Goal: Task Accomplishment & Management: Manage account settings

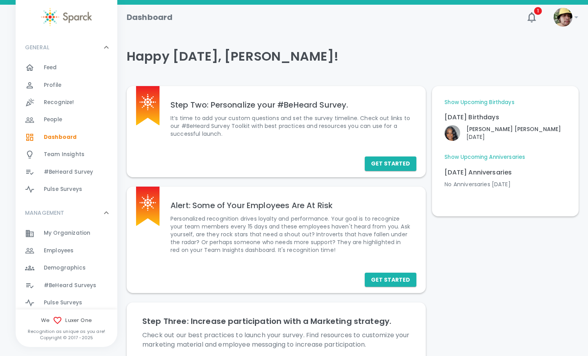
click at [71, 253] on span "Employees" at bounding box center [59, 251] width 30 height 8
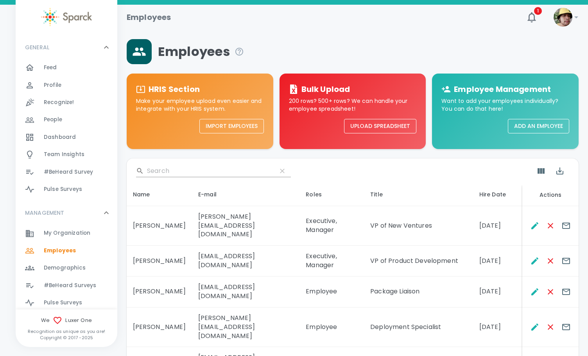
click at [188, 170] on input "Search" at bounding box center [209, 171] width 124 height 13
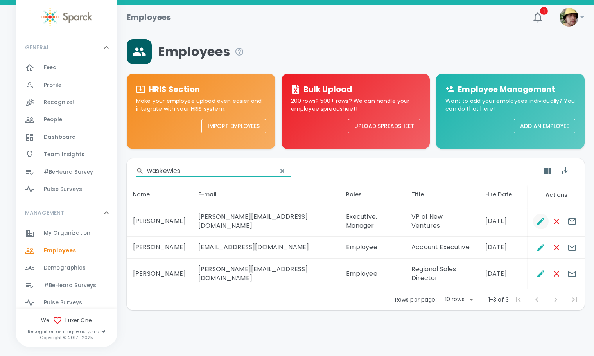
type input "waskewics"
click at [542, 219] on icon "Edit" at bounding box center [540, 221] width 9 height 9
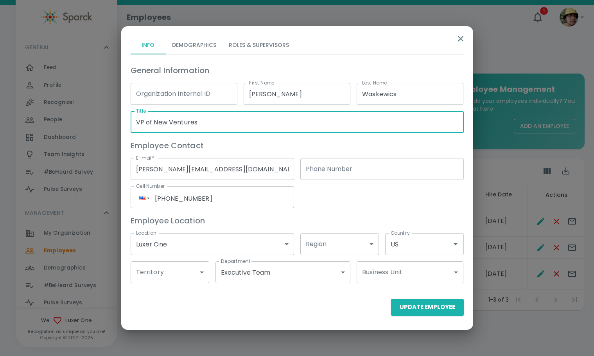
click at [185, 124] on input "VP of New Ventures" at bounding box center [297, 122] width 333 height 22
drag, startPoint x: 185, startPoint y: 124, endPoint x: 161, endPoint y: 123, distance: 24.3
click at [161, 123] on input "VP of New Ventures" at bounding box center [297, 122] width 333 height 22
type input "VP of Sales - Commercial"
click at [421, 315] on button "Update Employee" at bounding box center [427, 307] width 73 height 16
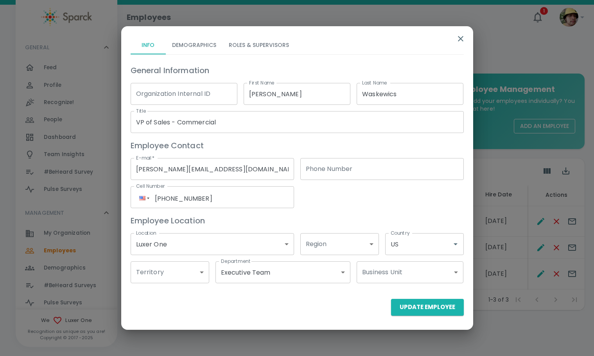
drag, startPoint x: 432, startPoint y: 324, endPoint x: 430, endPoint y: 316, distance: 8.0
click at [432, 324] on div at bounding box center [297, 327] width 352 height 6
click at [428, 313] on button "Update Employee" at bounding box center [427, 307] width 73 height 16
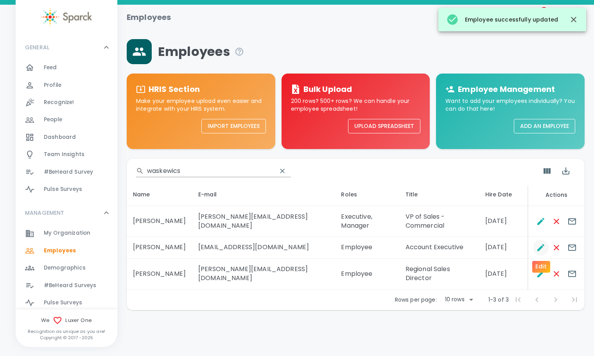
click at [539, 245] on icon "Edit" at bounding box center [540, 247] width 9 height 9
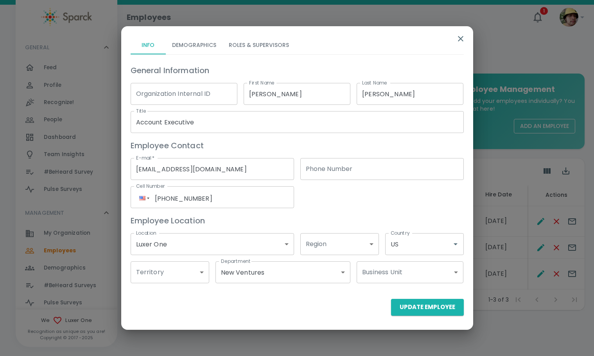
click at [308, 269] on body "Skip Navigation Employees 1 ! GENERAL 0 Feed 0 Profile 0 Recognize! 0 People 0 …" at bounding box center [297, 175] width 594 height 351
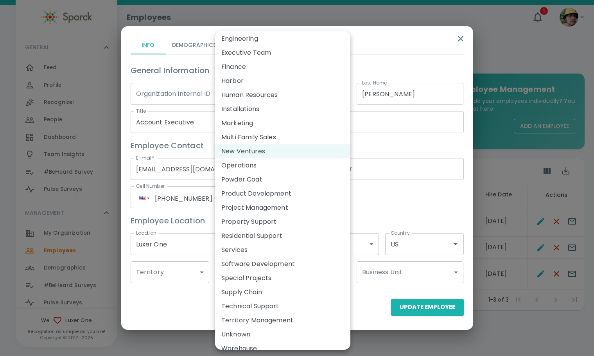
scroll to position [26, 0]
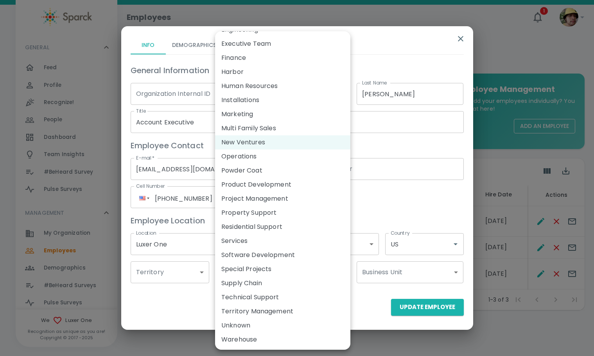
click at [416, 196] on div at bounding box center [297, 178] width 594 height 356
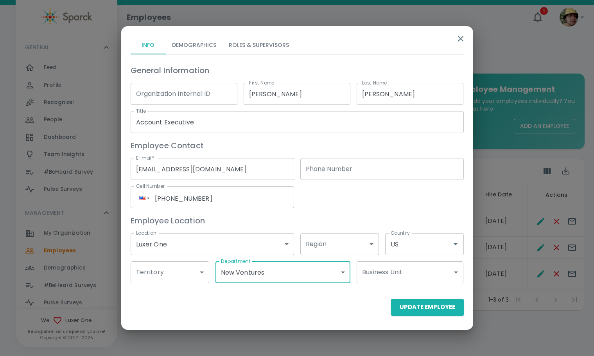
click at [464, 36] on icon "button" at bounding box center [460, 38] width 9 height 9
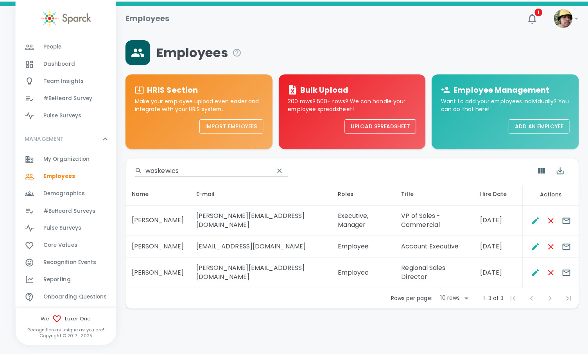
scroll to position [78, 0]
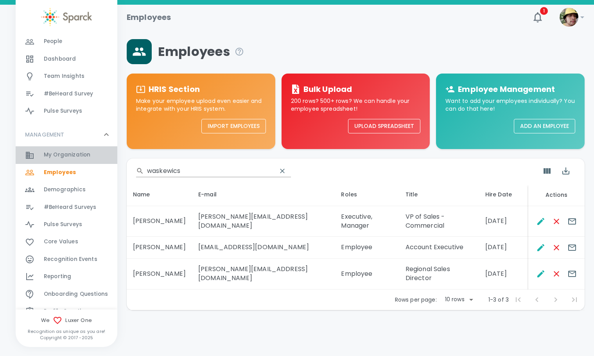
click at [77, 155] on span "My Organization" at bounding box center [67, 155] width 47 height 8
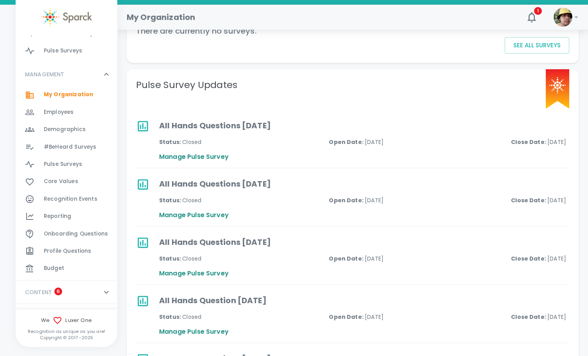
scroll to position [156, 0]
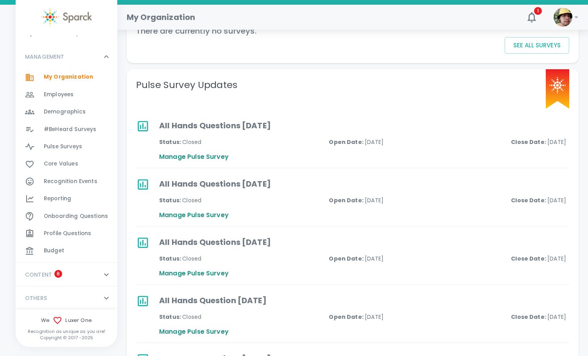
click at [83, 113] on span "Demographics" at bounding box center [65, 112] width 42 height 8
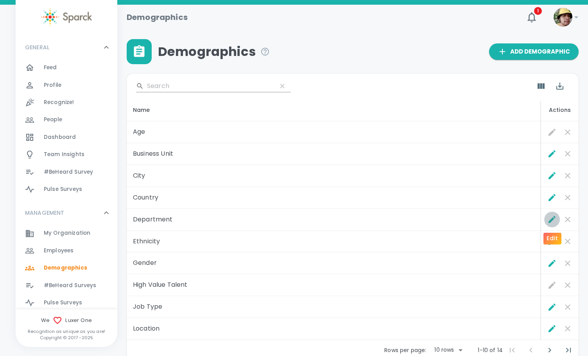
click at [552, 215] on icon "Edit" at bounding box center [552, 219] width 9 height 9
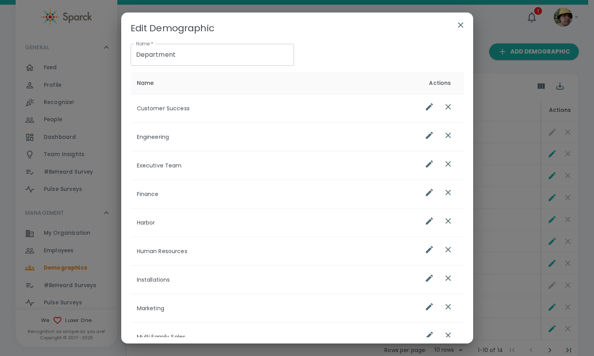
scroll to position [191, 0]
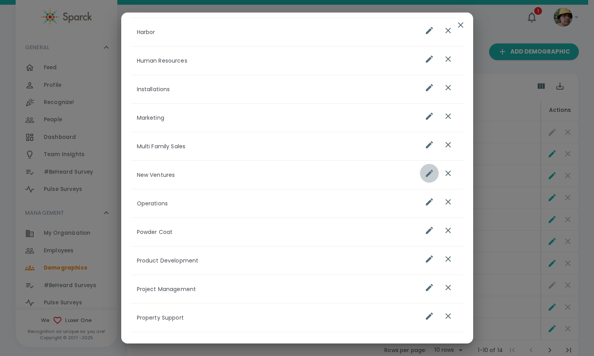
click at [425, 171] on icon "list table" at bounding box center [429, 173] width 9 height 9
click at [300, 172] on input "New Ventures" at bounding box center [274, 175] width 274 height 16
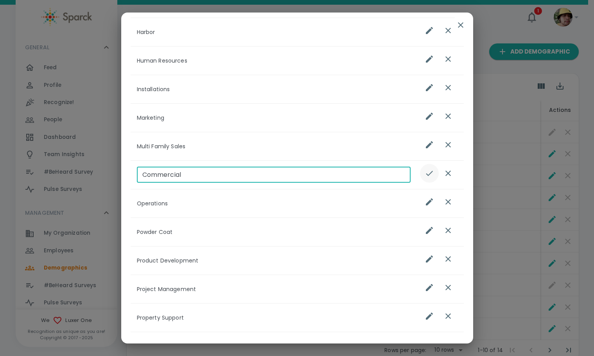
type input "Commercial"
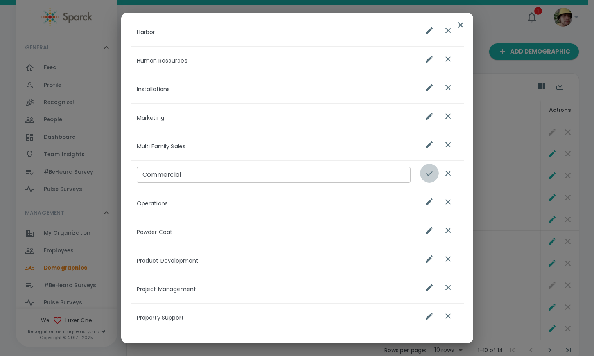
click at [426, 175] on icon "list table" at bounding box center [429, 173] width 7 height 5
click at [462, 25] on icon "button" at bounding box center [460, 24] width 9 height 9
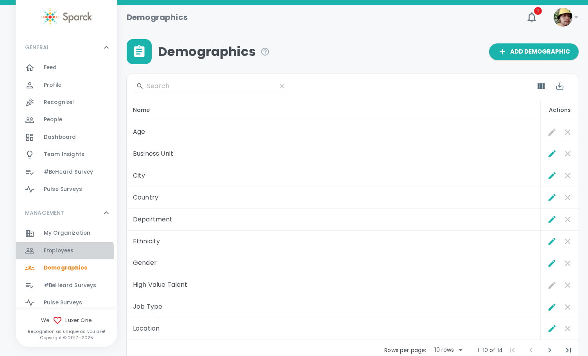
click at [64, 252] on span "Employees" at bounding box center [59, 251] width 30 height 8
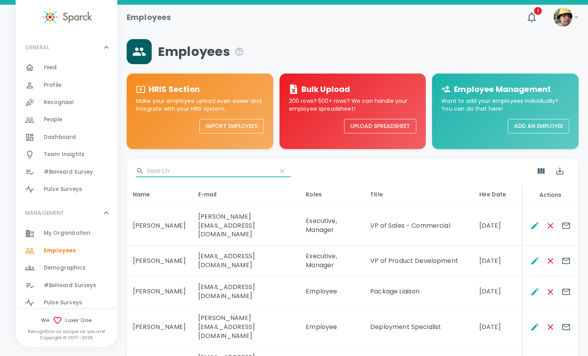
click at [184, 173] on input "Search" at bounding box center [209, 171] width 124 height 13
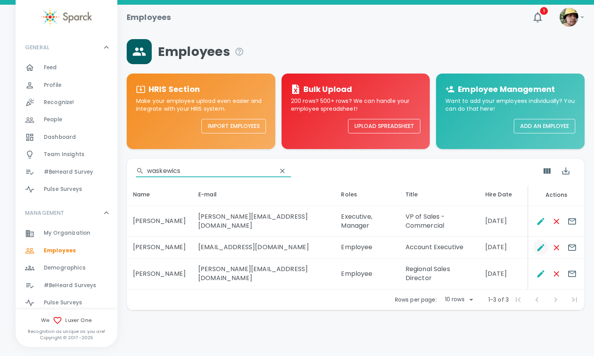
type input "waskewics"
click at [545, 249] on icon "Edit" at bounding box center [540, 247] width 9 height 9
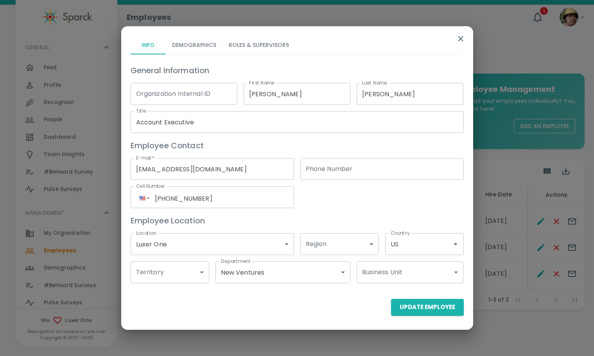
click at [314, 268] on body "Skip Navigation Employees 1 ! GENERAL 0 Feed 0 Profile 0 Recognize! 0 People 0 …" at bounding box center [297, 175] width 594 height 351
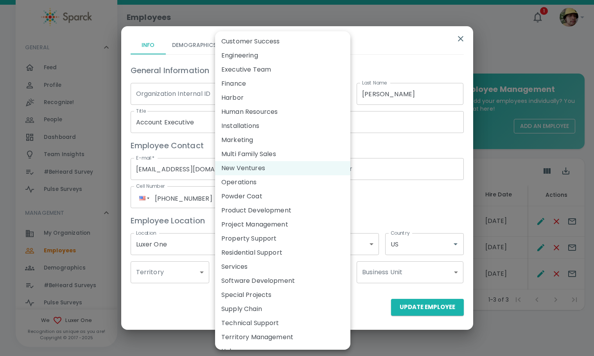
click at [376, 216] on div at bounding box center [297, 178] width 594 height 356
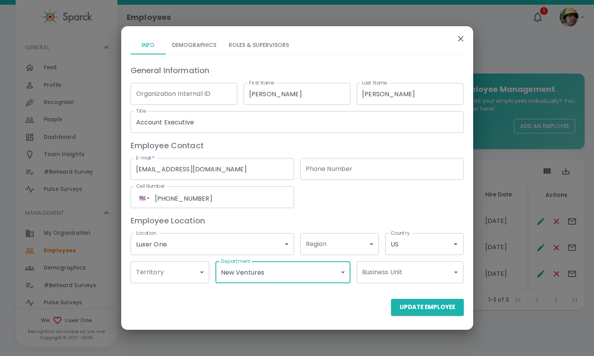
click at [272, 279] on body "Skip Navigation Employees 1 ! GENERAL 0 Feed 0 Profile 0 Recognize! 0 People 0 …" at bounding box center [297, 175] width 594 height 351
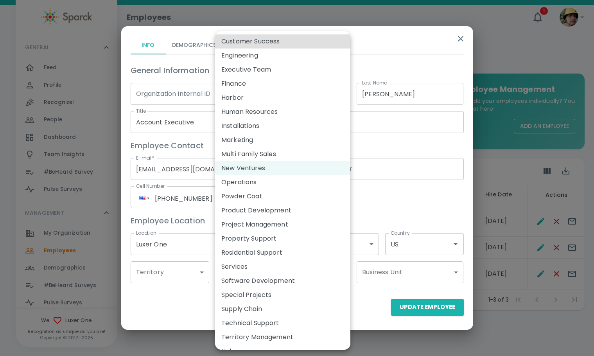
click at [273, 211] on li "Product Development" at bounding box center [282, 210] width 135 height 14
type input "173839"
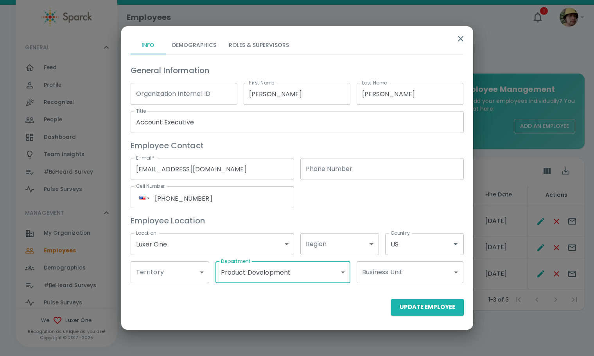
click at [270, 277] on body "Skip Navigation Employees 1 ! GENERAL 0 Feed 0 Profile 0 Recognize! 0 People 0 …" at bounding box center [297, 175] width 594 height 351
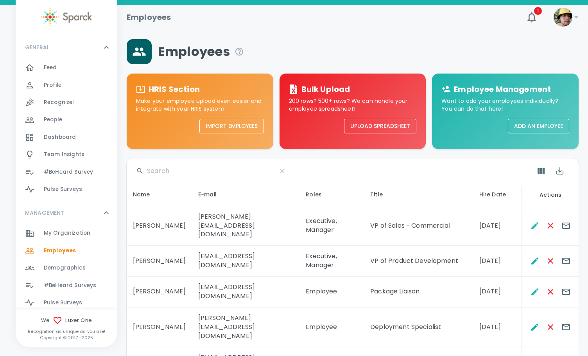
click at [207, 167] on input "Search" at bounding box center [209, 171] width 124 height 13
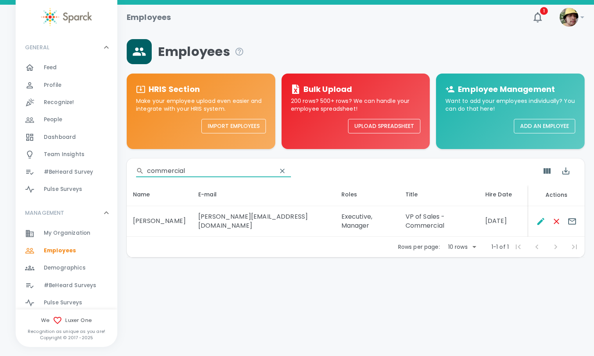
click at [202, 172] on input "commercial" at bounding box center [209, 171] width 124 height 13
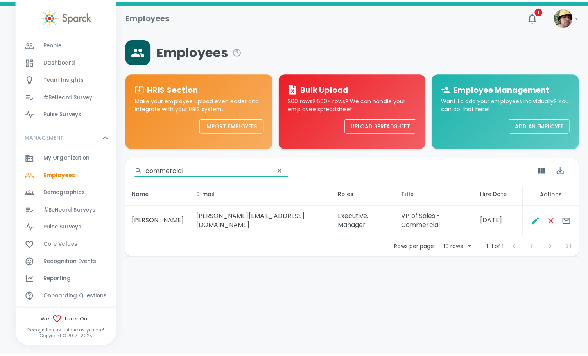
scroll to position [78, 0]
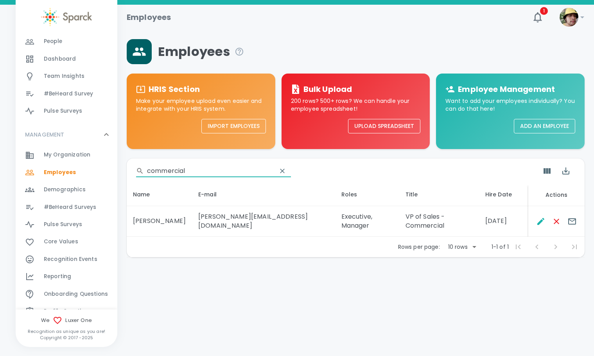
type input "commercial"
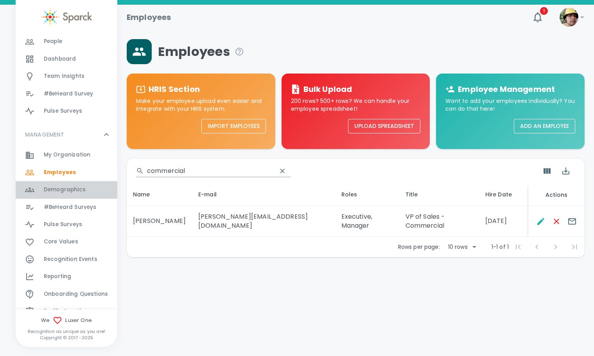
click at [72, 190] on span "Demographics" at bounding box center [65, 190] width 42 height 8
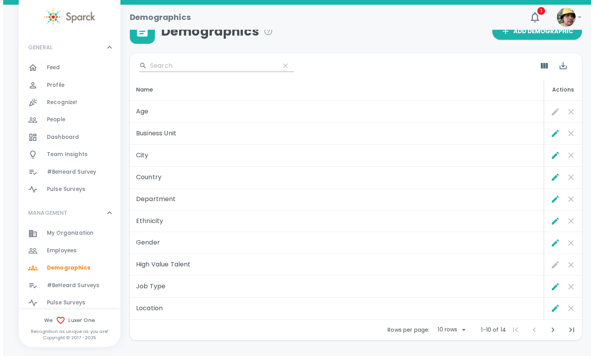
scroll to position [6, 0]
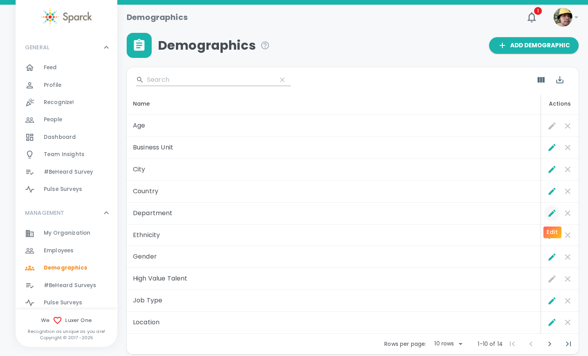
click at [554, 212] on icon "Edit" at bounding box center [552, 213] width 9 height 9
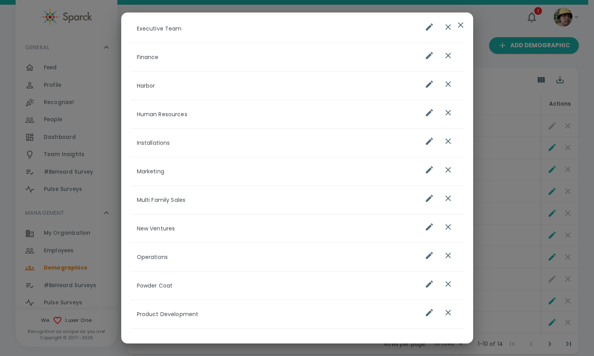
scroll to position [157, 0]
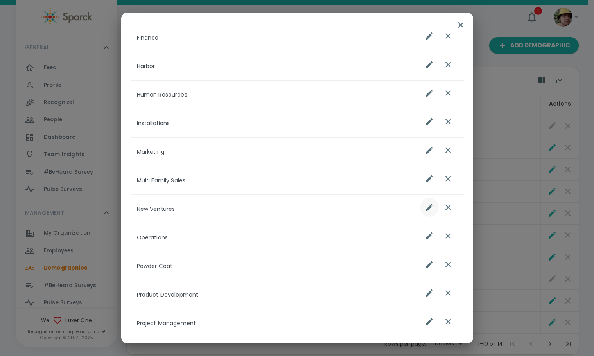
click at [425, 206] on icon "list table" at bounding box center [429, 207] width 9 height 9
click at [292, 202] on input "New Ventures" at bounding box center [274, 209] width 274 height 16
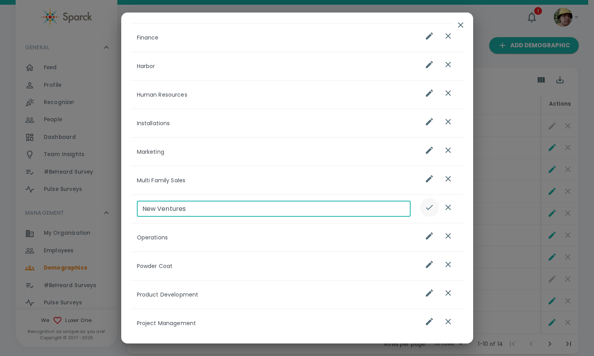
click at [292, 202] on input "New Ventures" at bounding box center [274, 209] width 274 height 16
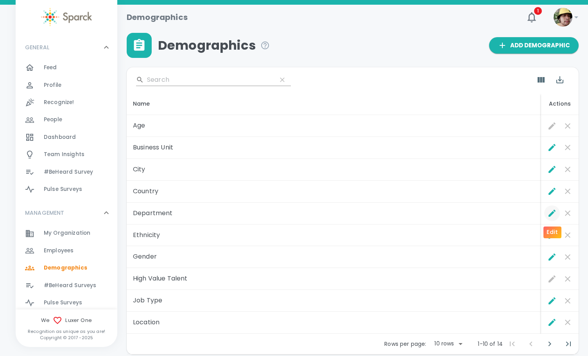
click at [551, 213] on icon "Edit" at bounding box center [552, 213] width 7 height 7
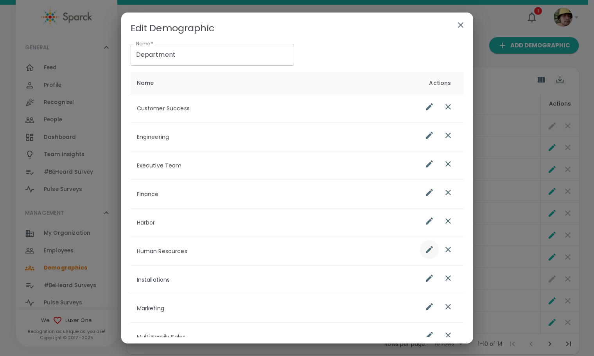
click at [425, 250] on icon "list table" at bounding box center [429, 249] width 9 height 9
click at [444, 253] on icon "list table" at bounding box center [448, 249] width 9 height 9
type input "Installations"
click at [427, 251] on icon "list table" at bounding box center [429, 249] width 9 height 9
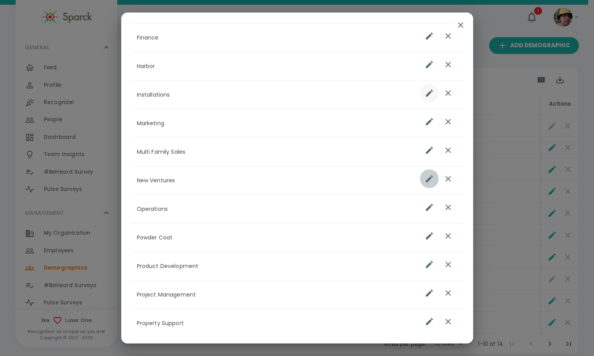
click at [426, 178] on icon "list table" at bounding box center [429, 178] width 7 height 7
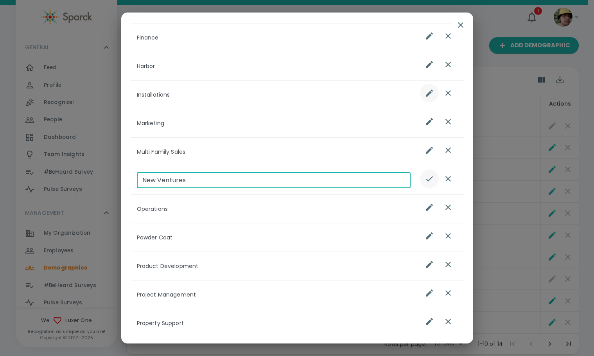
click at [237, 176] on input "New Ventures" at bounding box center [274, 181] width 274 height 16
paste input "commercial"
type input "Commercial"
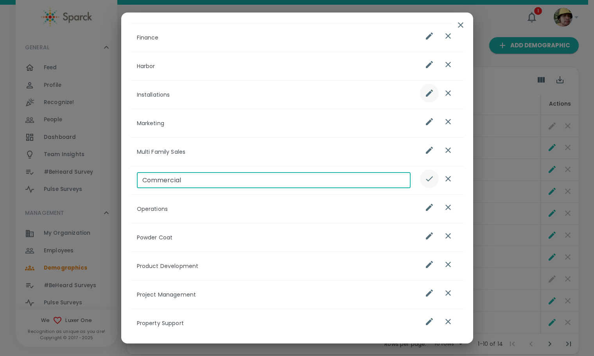
click at [425, 176] on icon "list table" at bounding box center [429, 178] width 9 height 9
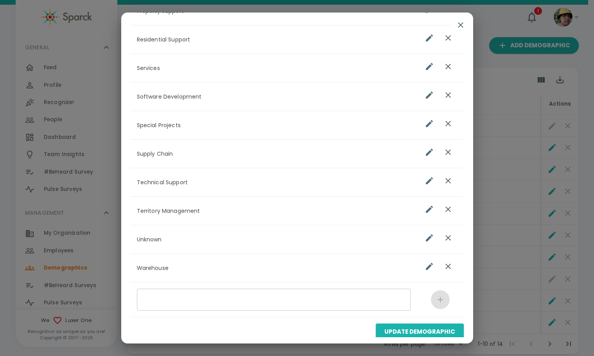
scroll to position [486, 0]
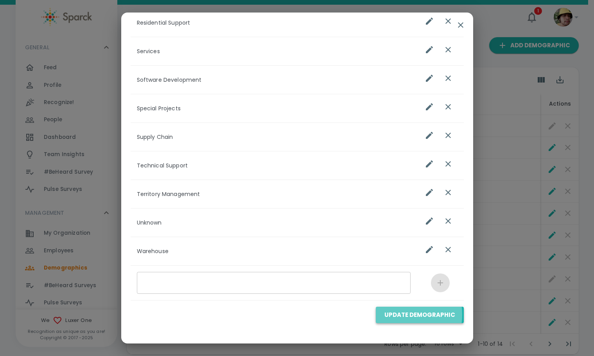
click at [399, 315] on button "Update Demographic" at bounding box center [420, 315] width 88 height 16
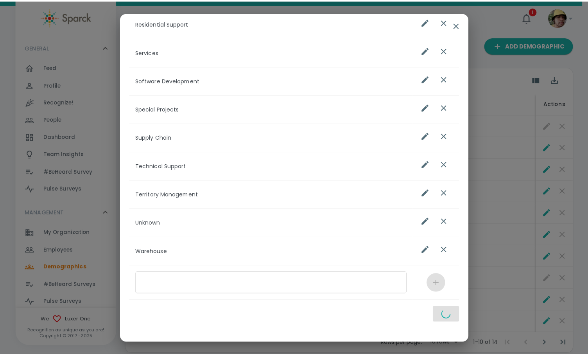
scroll to position [485, 0]
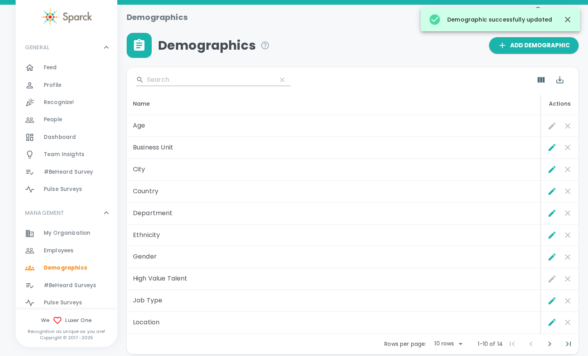
click at [60, 235] on span "My Organization" at bounding box center [67, 233] width 47 height 8
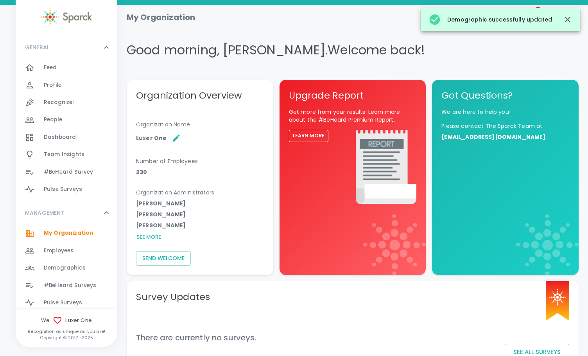
click at [57, 254] on span "Employees" at bounding box center [59, 251] width 30 height 8
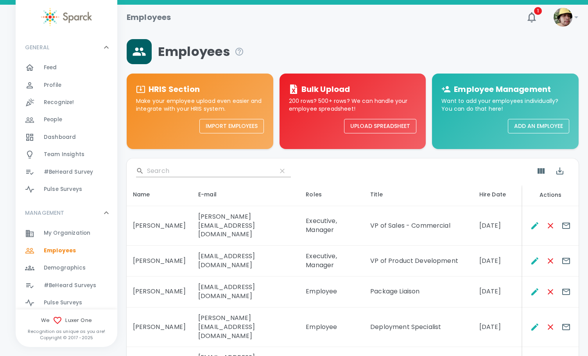
click at [199, 174] on input "Search" at bounding box center [209, 171] width 124 height 13
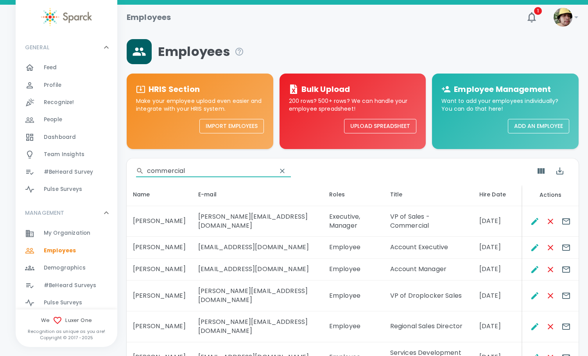
scroll to position [78, 0]
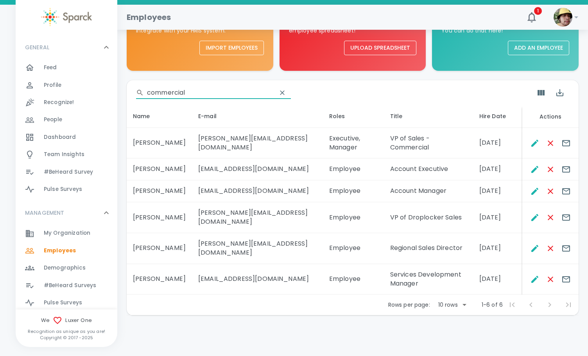
type input "commercial"
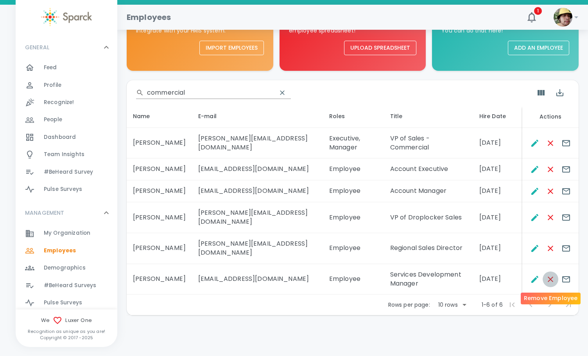
click at [555, 282] on icon "Remove Employee" at bounding box center [550, 279] width 9 height 9
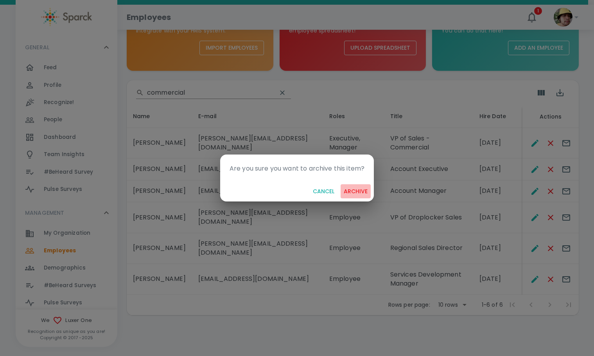
click at [355, 193] on button "archive" at bounding box center [356, 191] width 30 height 14
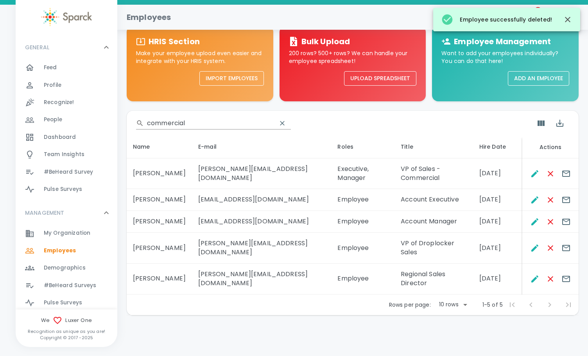
scroll to position [30, 0]
